Goal: Browse casually: Explore the website without a specific task or goal

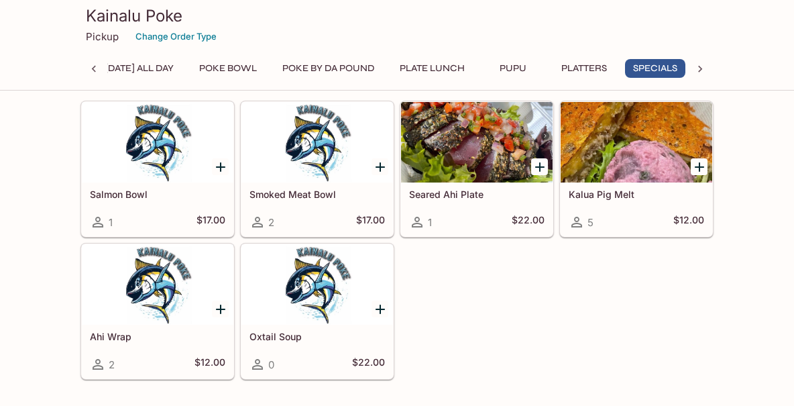
scroll to position [0, 56]
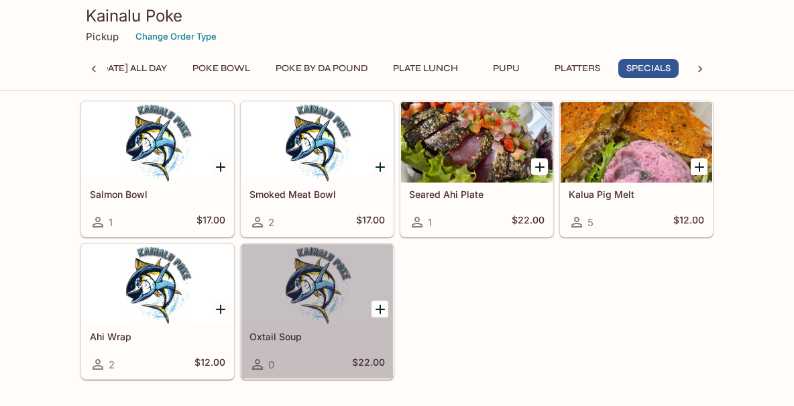
click at [292, 336] on h5 "Oxtail Soup" at bounding box center [318, 336] width 136 height 11
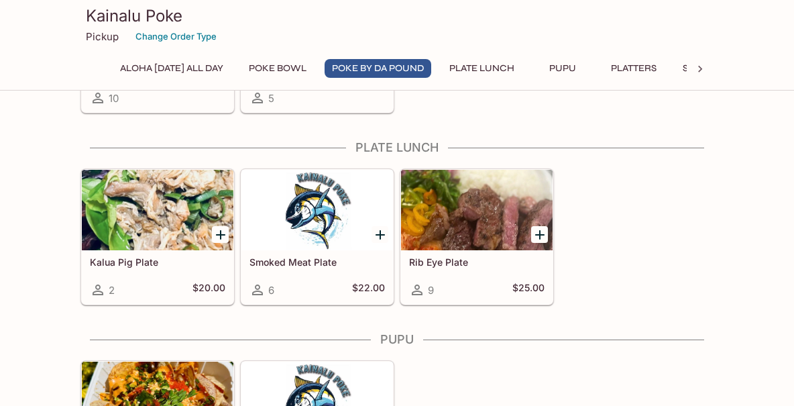
scroll to position [701, 0]
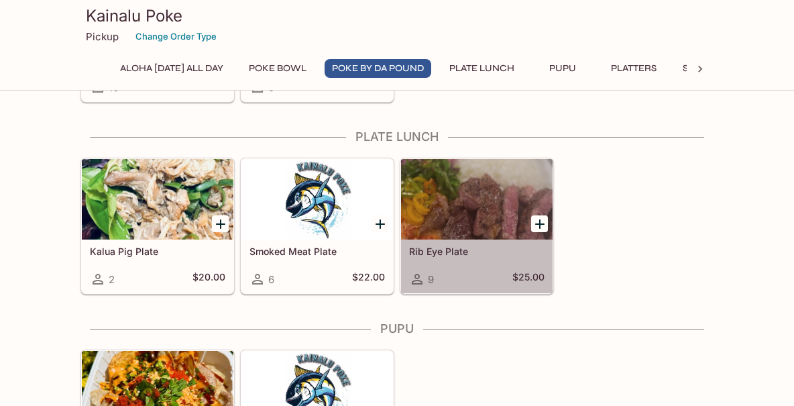
click at [508, 229] on div at bounding box center [477, 199] width 152 height 81
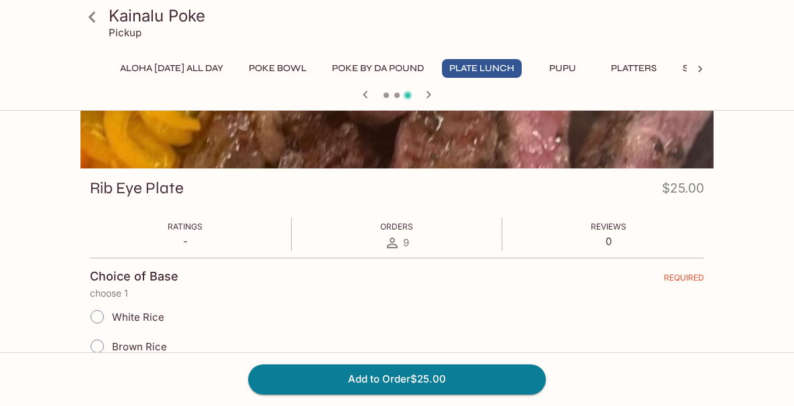
scroll to position [134, 0]
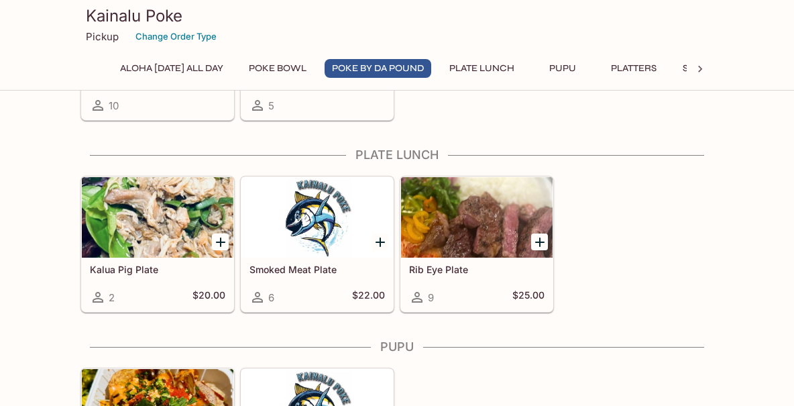
scroll to position [701, 0]
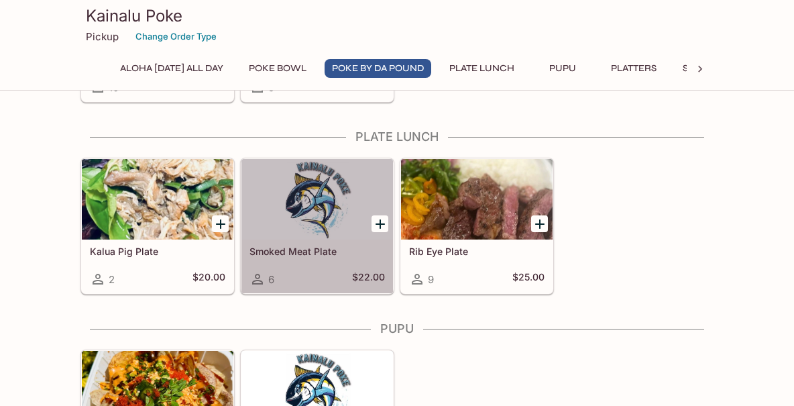
click at [322, 195] on div at bounding box center [318, 199] width 152 height 81
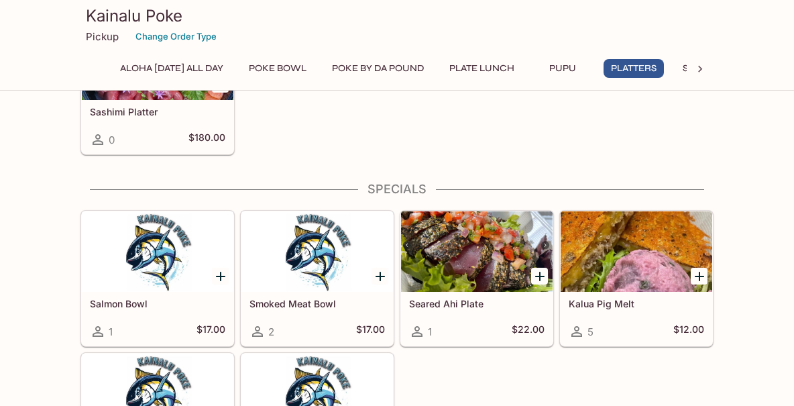
scroll to position [1372, 0]
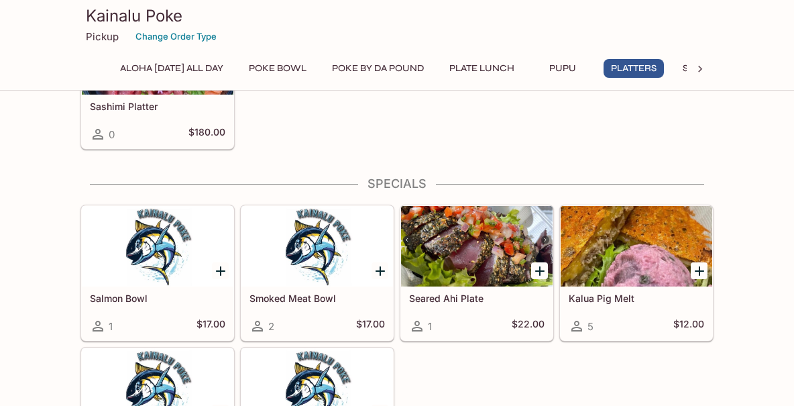
click at [680, 250] on div at bounding box center [637, 246] width 152 height 81
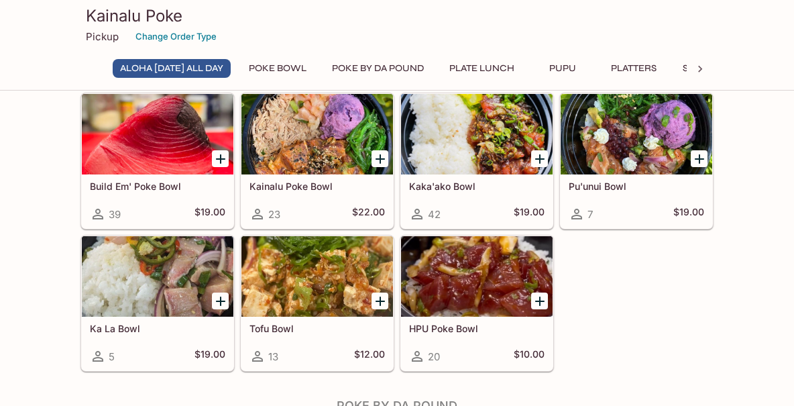
scroll to position [164, 0]
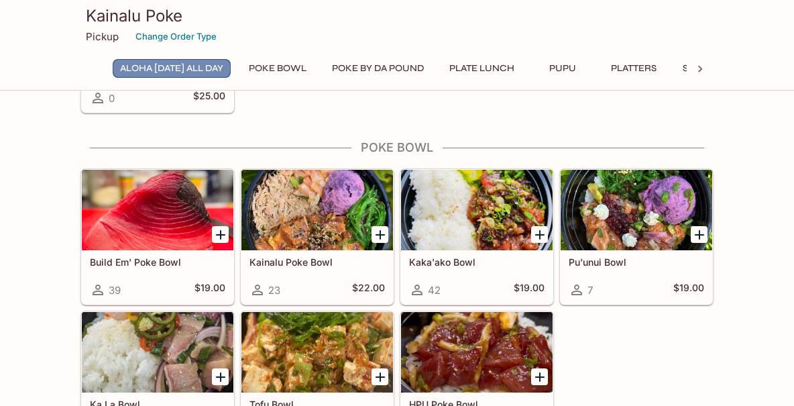
click at [212, 64] on button "ALOHA [DATE] ALL DAY" at bounding box center [172, 68] width 118 height 19
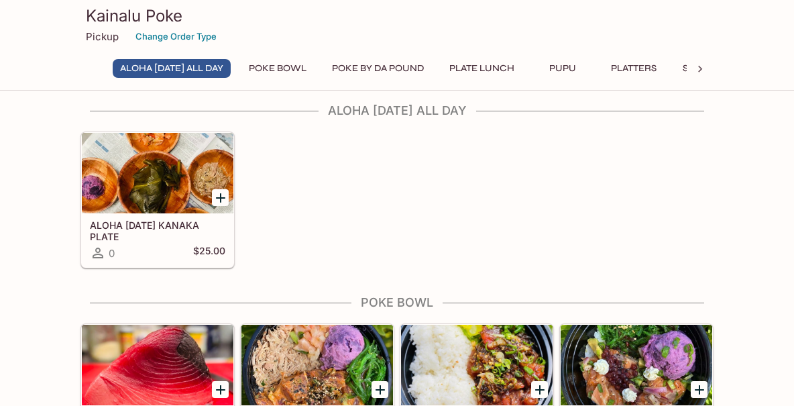
scroll to position [0, 0]
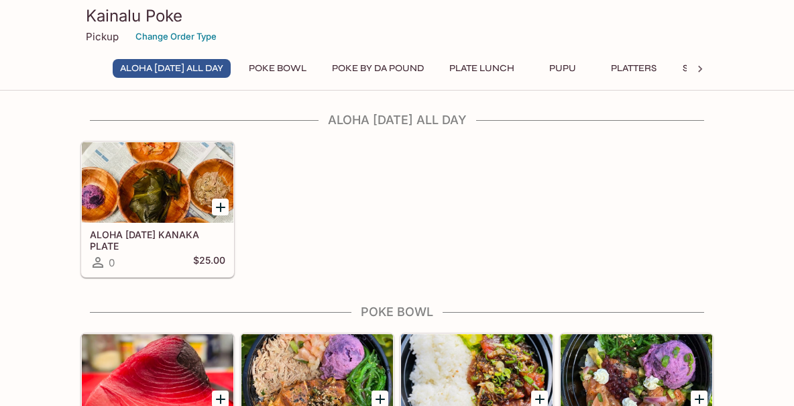
click at [176, 174] on div at bounding box center [158, 182] width 152 height 81
